Goal: Task Accomplishment & Management: Manage account settings

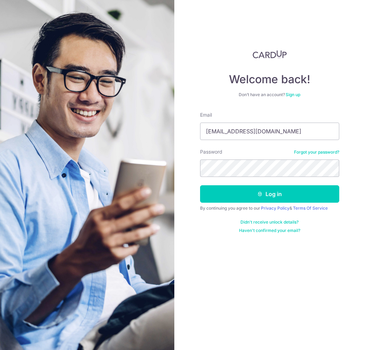
type input "[EMAIL_ADDRESS][DOMAIN_NAME]"
click at [200, 185] on button "Log in" at bounding box center [269, 193] width 139 height 17
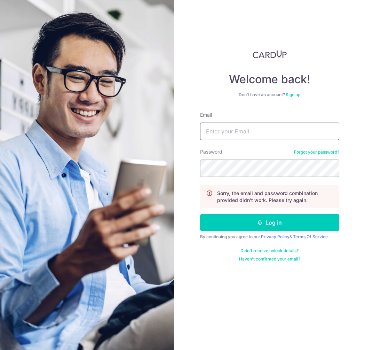
click at [226, 133] on input "Email" at bounding box center [269, 130] width 139 height 17
type input "[EMAIL_ADDRESS][DOMAIN_NAME]"
click at [200, 214] on button "Log in" at bounding box center [269, 222] width 139 height 17
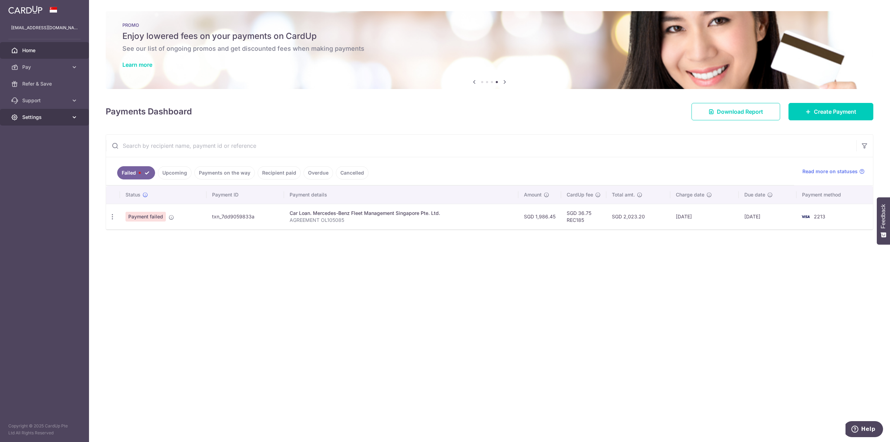
click at [69, 117] on link "Settings" at bounding box center [44, 117] width 89 height 17
click at [35, 149] on span "Logout" at bounding box center [45, 150] width 46 height 7
